Goal: Information Seeking & Learning: Learn about a topic

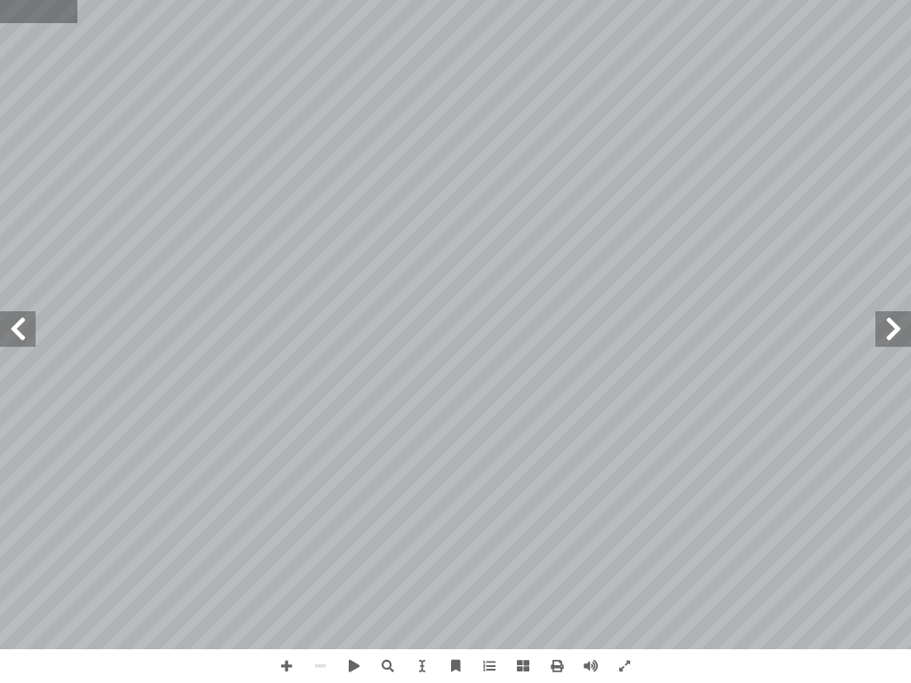
click at [73, 34] on div "قويم ّ الت تي: أ ي� � حيحة فيم ّ بة الص � ج إ � ضع دائرة حول رمز ال أ ا - ١ ١ -…" at bounding box center [455, 341] width 911 height 683
click at [625, 673] on span at bounding box center [625, 666] width 34 height 34
click at [529, 671] on span at bounding box center [523, 666] width 34 height 34
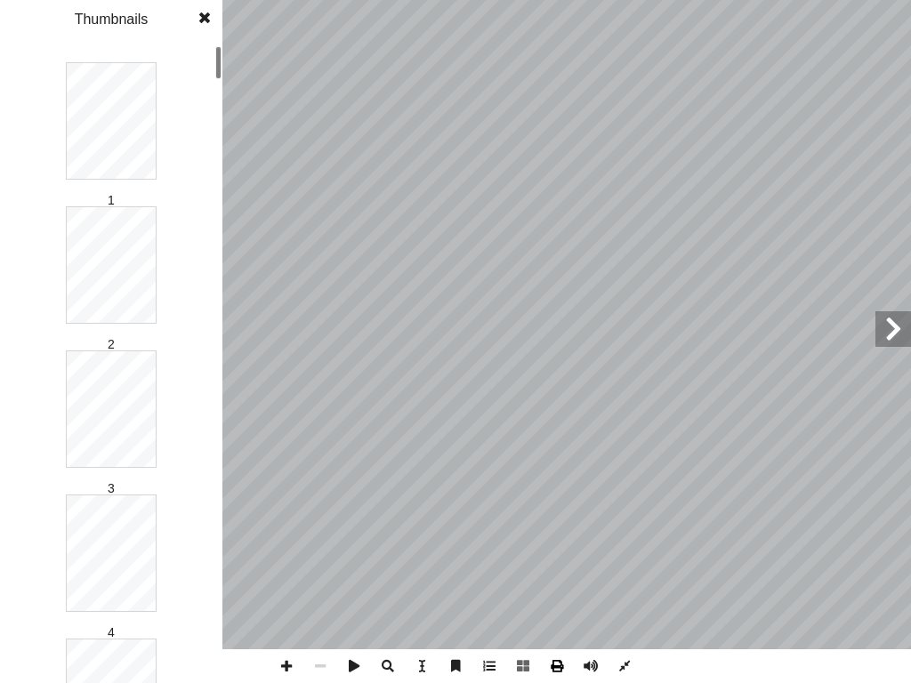
click at [560, 662] on span at bounding box center [557, 666] width 34 height 34
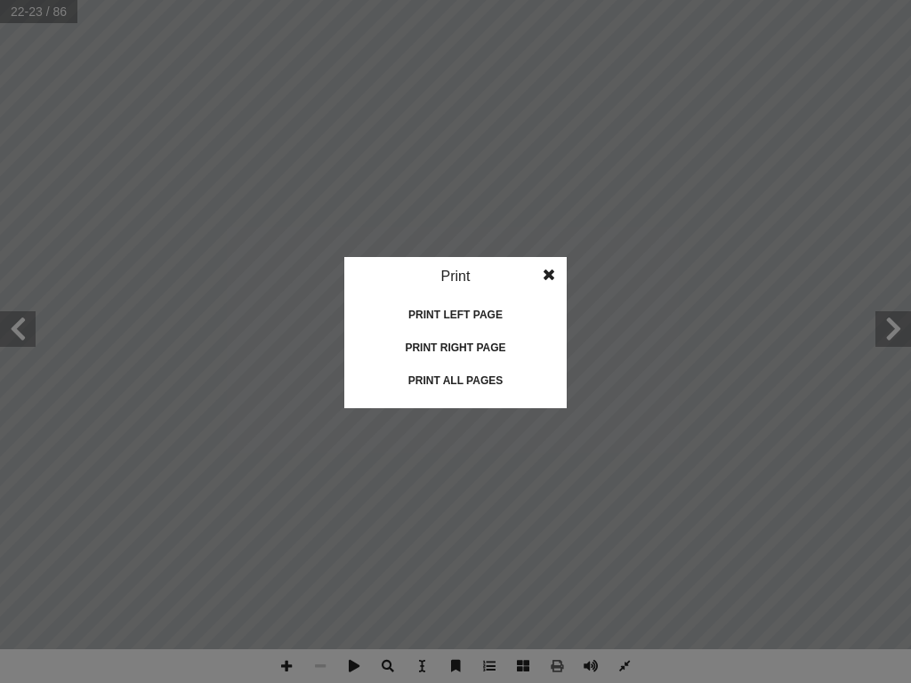
click at [715, 276] on idv "Print Print current page Print left page Print right page Print all pages" at bounding box center [455, 341] width 911 height 683
click at [546, 274] on span at bounding box center [549, 275] width 32 height 36
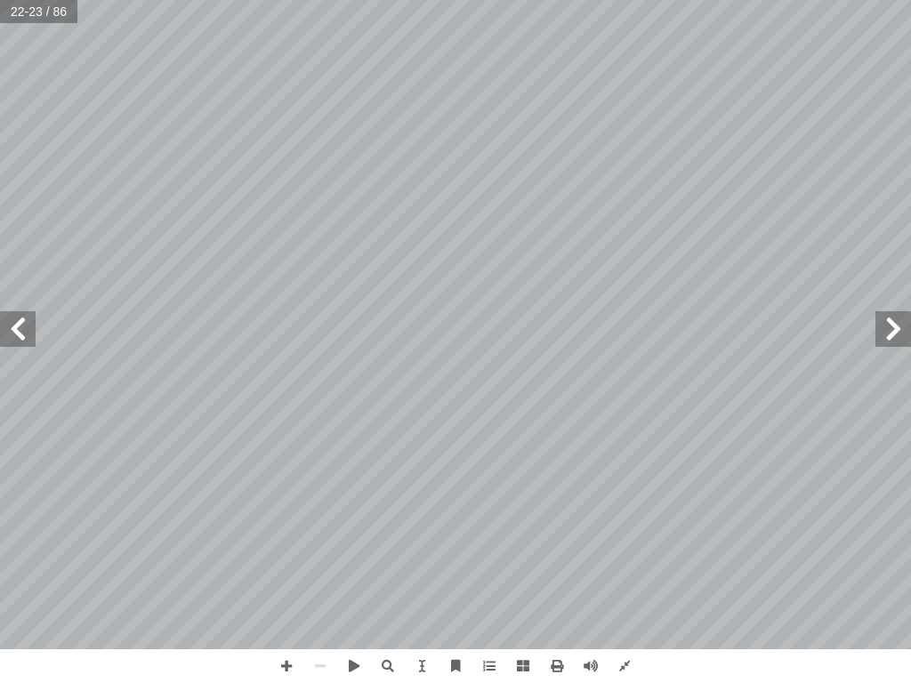
click at [778, 657] on div "ذ إ ا ـه؛ عمالـ أ ا ـار تــه فــي اختيـ ّ يعــدم حري � ـال، ول عمـ أ نســان مجب…" at bounding box center [455, 341] width 911 height 683
click at [771, 650] on div "ذ إ ا ـه؛ عمالـ أ ا ـار تــه فــي اختيـ ّ يعــدم حري � ـال، ول عمـ أ نســان مجب…" at bounding box center [455, 341] width 911 height 683
click at [626, 665] on span at bounding box center [625, 666] width 34 height 34
click at [629, 663] on span at bounding box center [625, 666] width 34 height 34
click at [633, 663] on span at bounding box center [625, 666] width 34 height 34
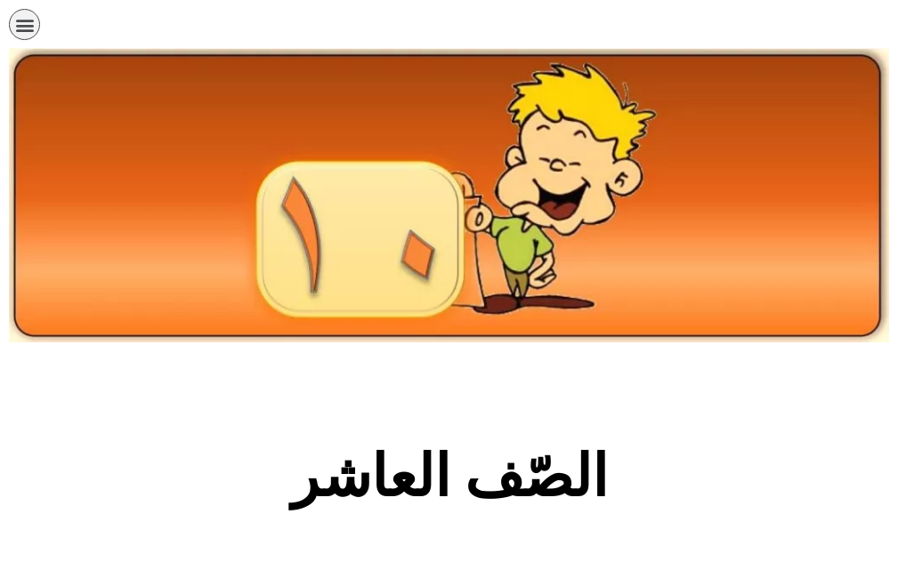
scroll to position [534, 0]
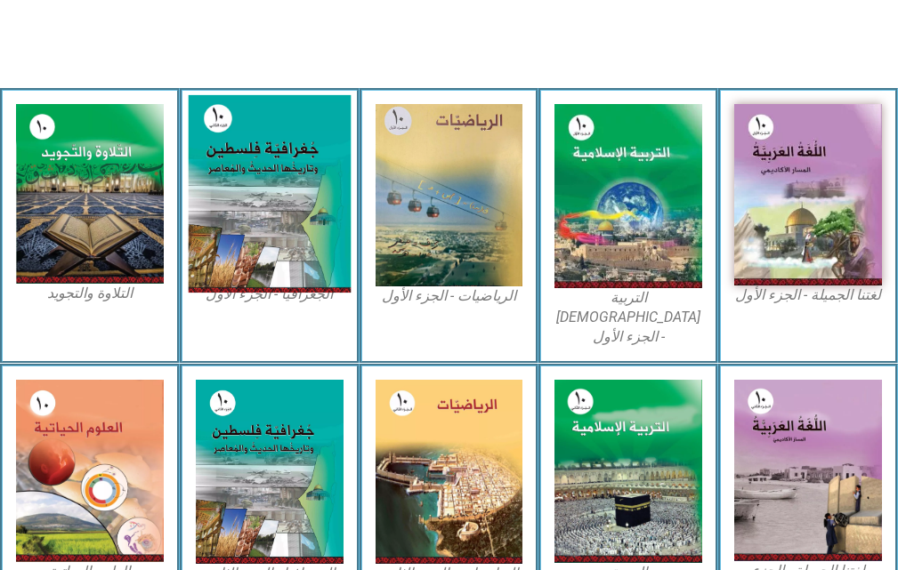
click at [240, 236] on img at bounding box center [270, 194] width 162 height 198
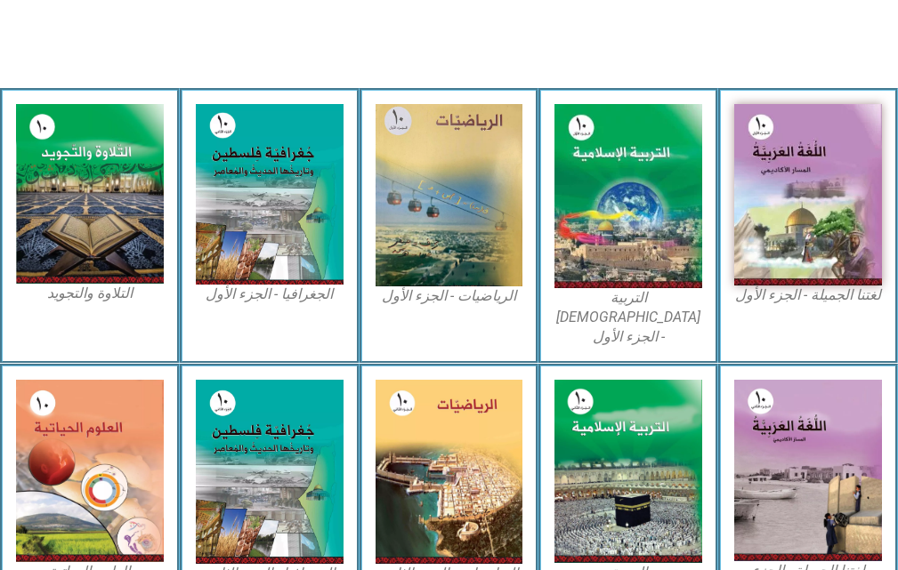
click at [248, 337] on div "الجغرافيا - الجزء الأول​" at bounding box center [270, 226] width 180 height 276
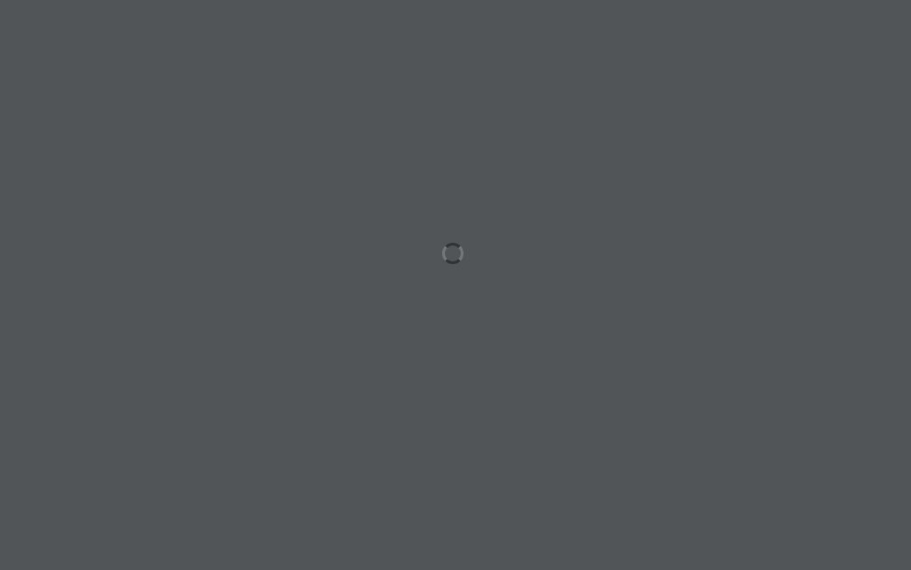
click at [612, 109] on div at bounding box center [455, 285] width 911 height 570
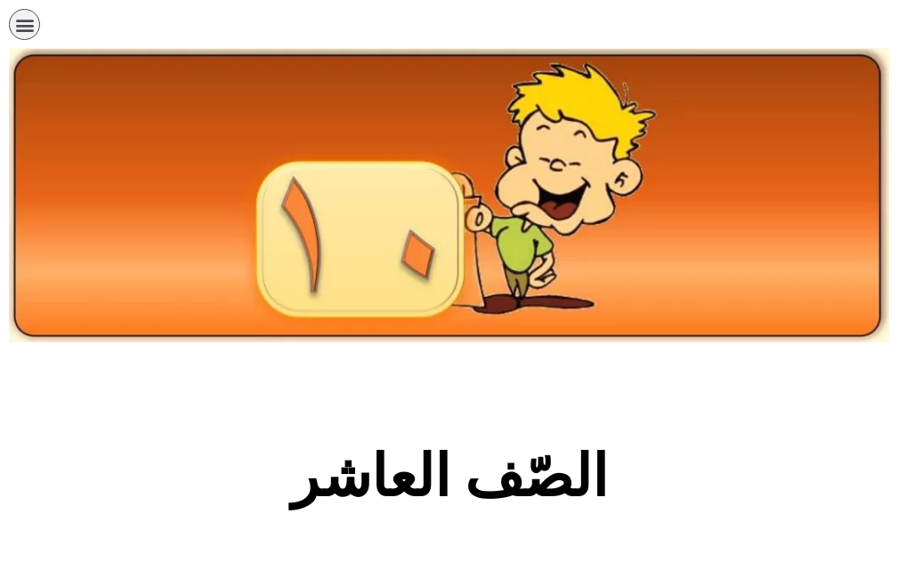
scroll to position [534, 0]
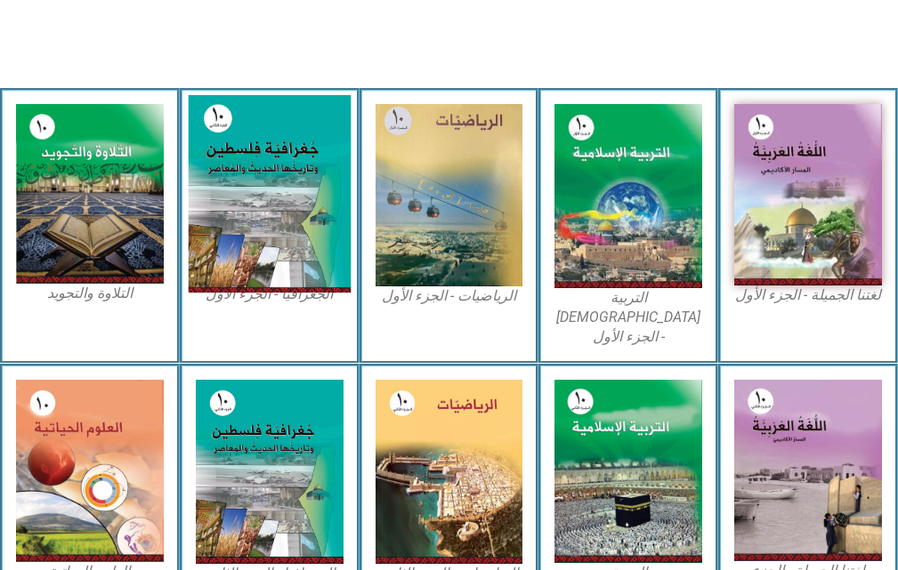
click at [306, 249] on img at bounding box center [270, 194] width 162 height 198
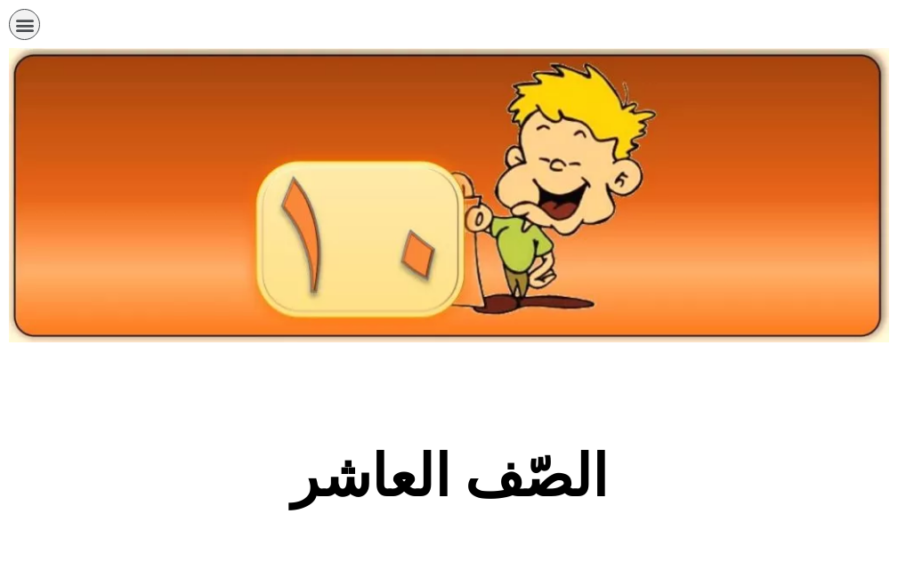
scroll to position [534, 0]
